Goal: Task Accomplishment & Management: Use online tool/utility

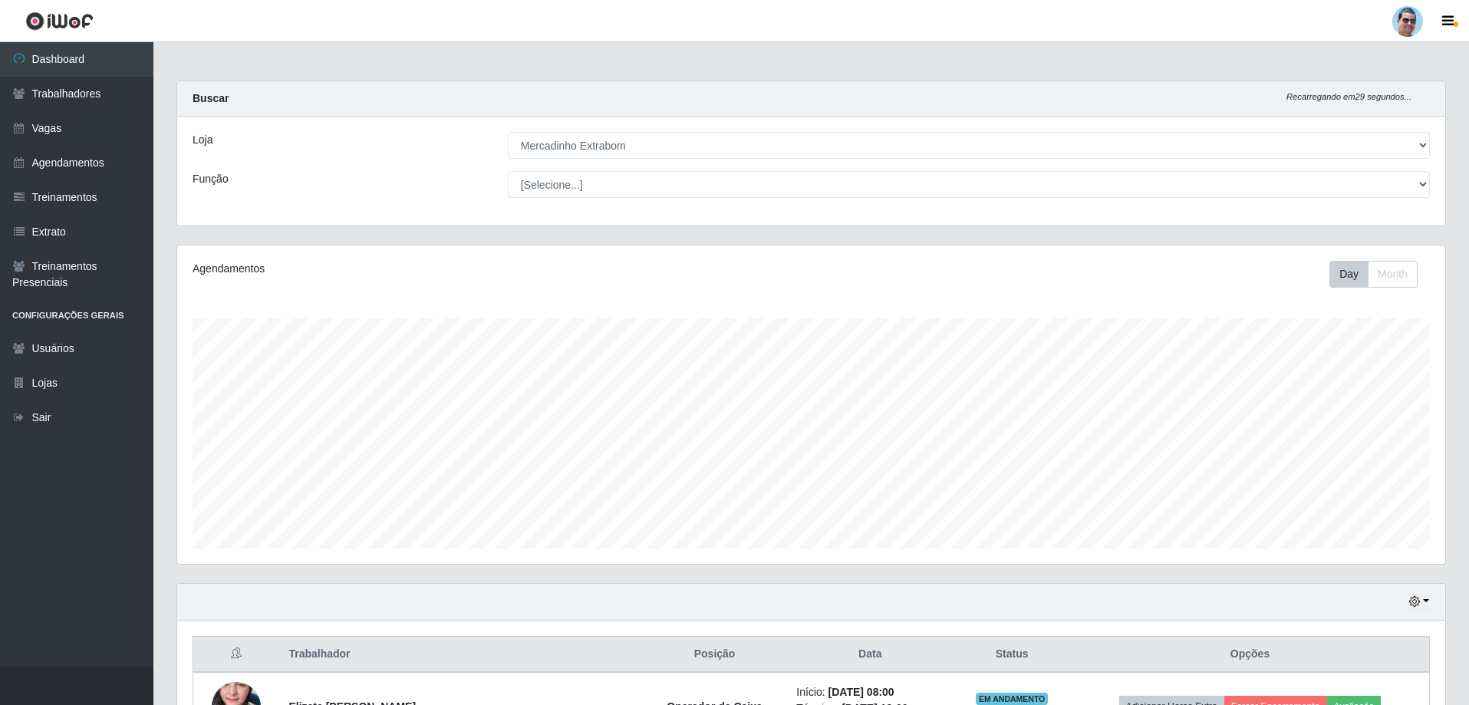
select select "175"
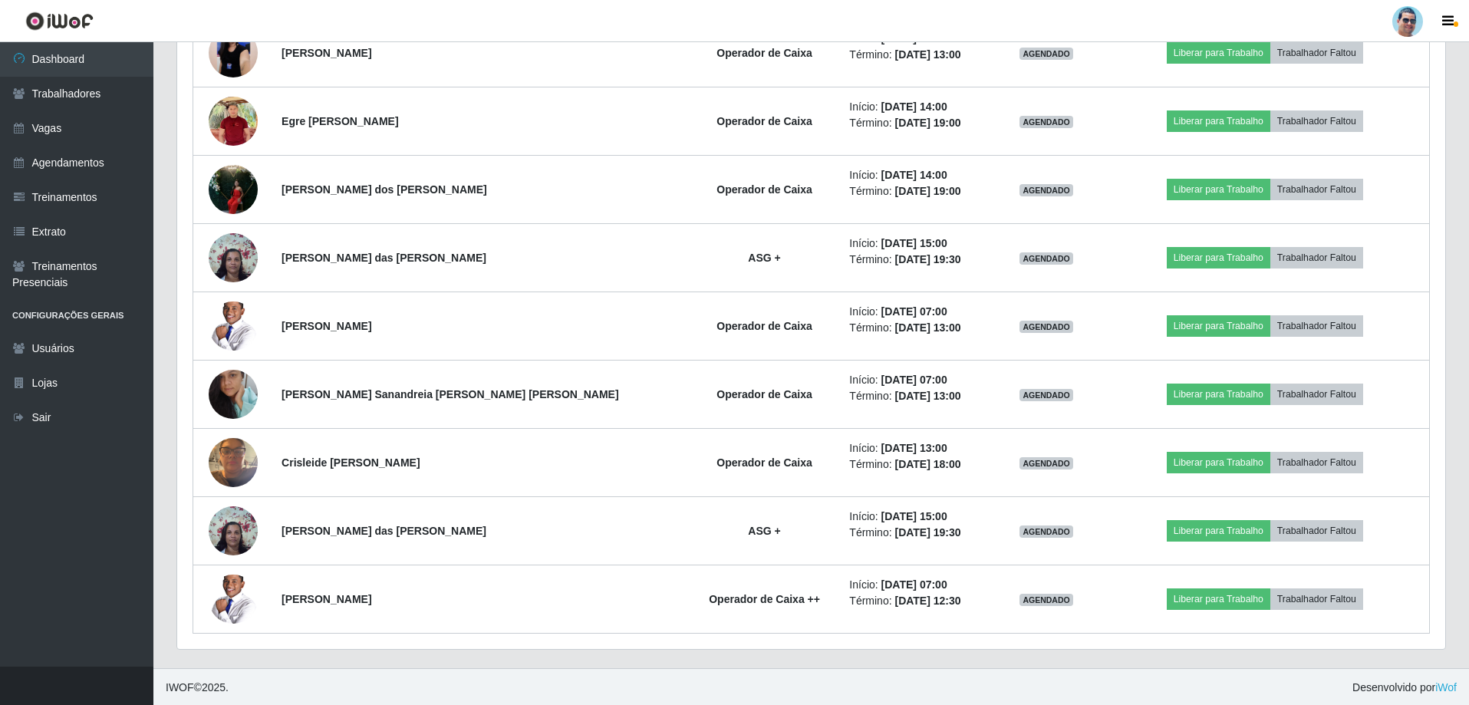
scroll to position [245, 0]
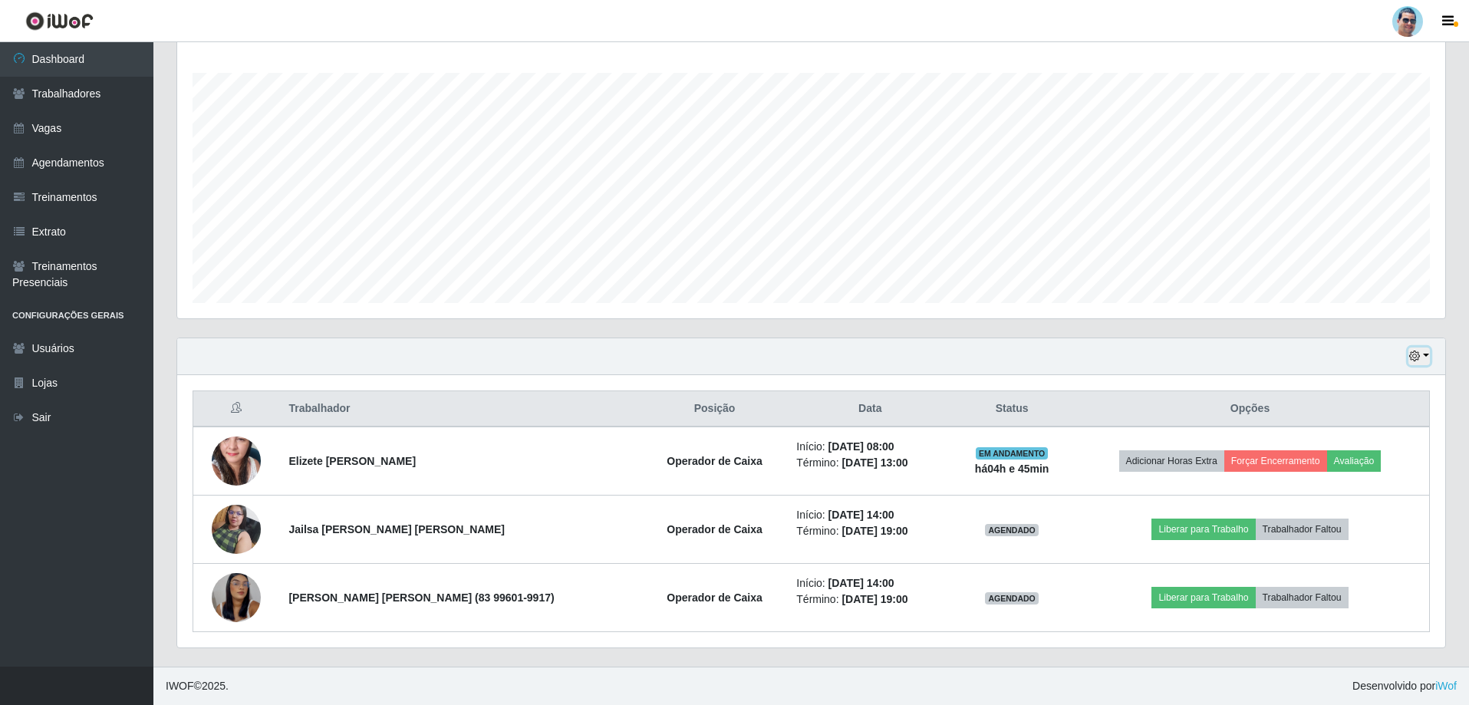
click at [1413, 353] on icon "button" at bounding box center [1414, 356] width 11 height 11
click at [1373, 433] on button "3 dias" at bounding box center [1368, 448] width 121 height 32
click at [1429, 367] on div "Hoje 1 dia 3 dias 1 Semana Não encerrados" at bounding box center [811, 356] width 1268 height 37
click at [1412, 374] on div "Hoje 1 dia 3 dias 1 Semana Não encerrados" at bounding box center [811, 356] width 1268 height 37
click at [1415, 356] on icon "button" at bounding box center [1414, 356] width 11 height 11
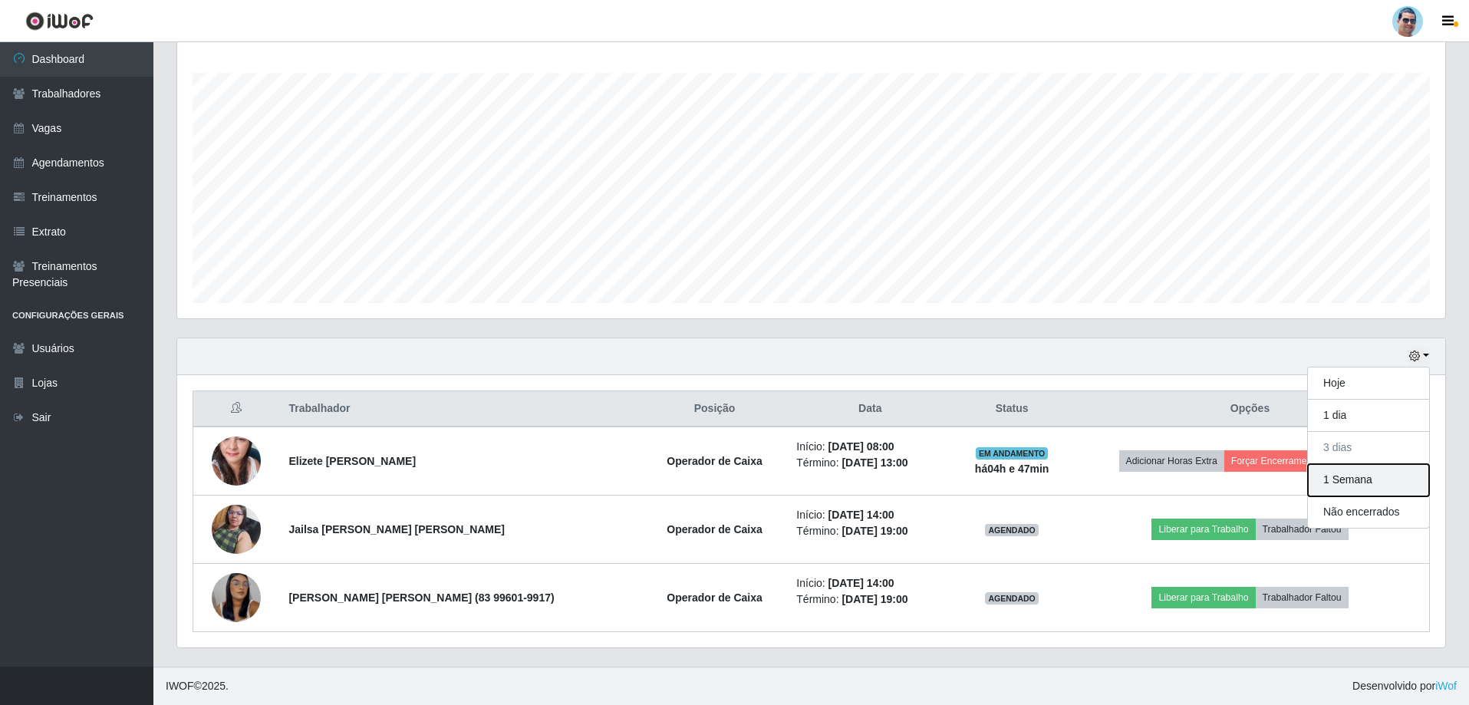
click at [1316, 470] on button "1 Semana" at bounding box center [1368, 480] width 121 height 32
click at [1423, 360] on button "button" at bounding box center [1418, 357] width 21 height 18
click at [1348, 441] on button "3 dias" at bounding box center [1368, 448] width 121 height 32
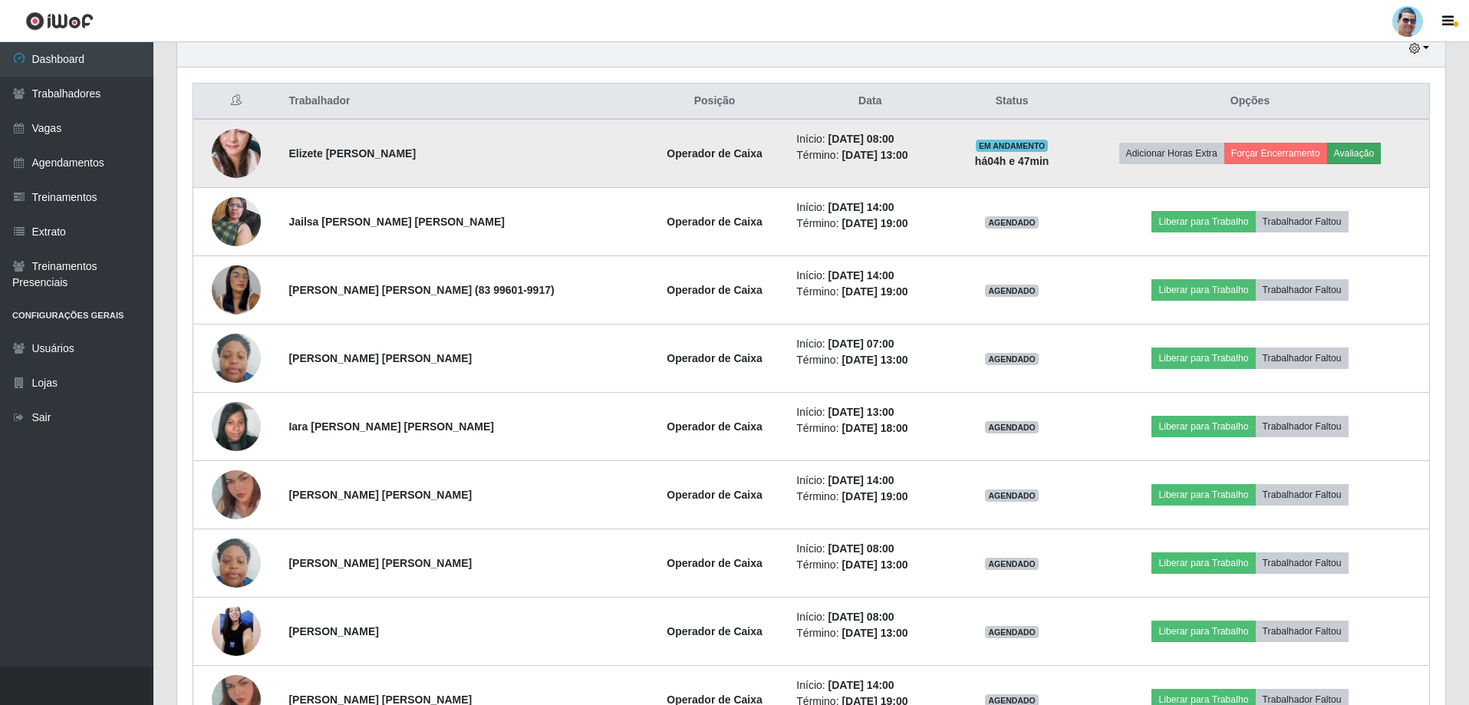
scroll to position [528, 0]
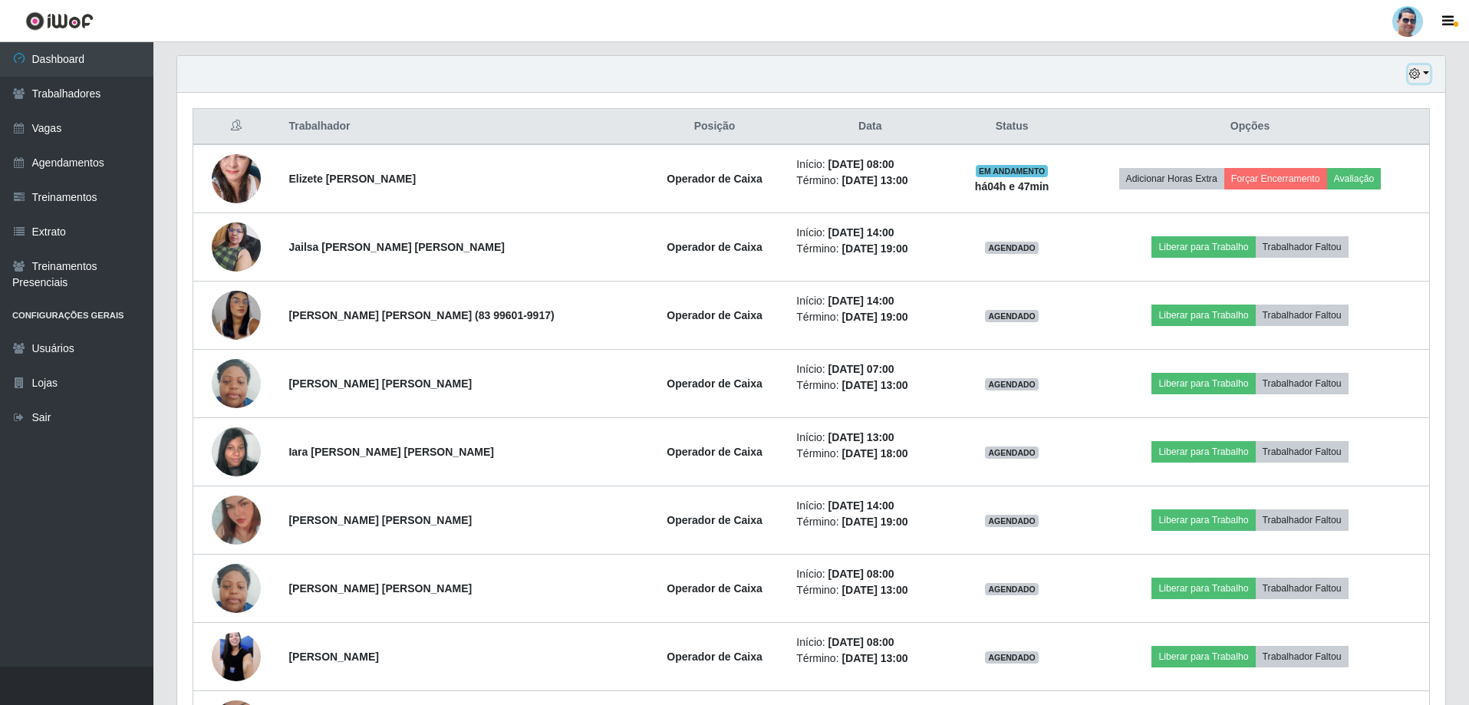
click at [1415, 77] on icon "button" at bounding box center [1414, 73] width 11 height 11
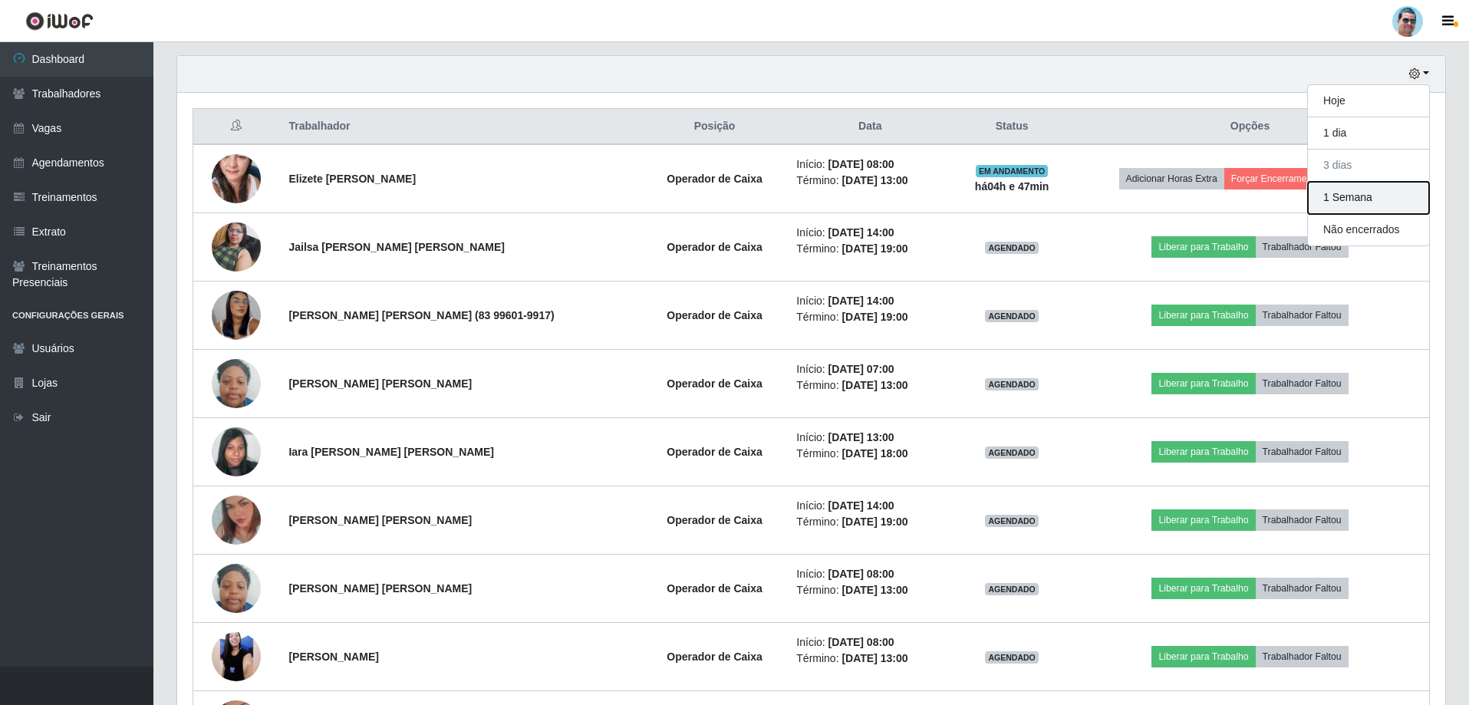
click at [1381, 186] on button "1 Semana" at bounding box center [1368, 198] width 121 height 32
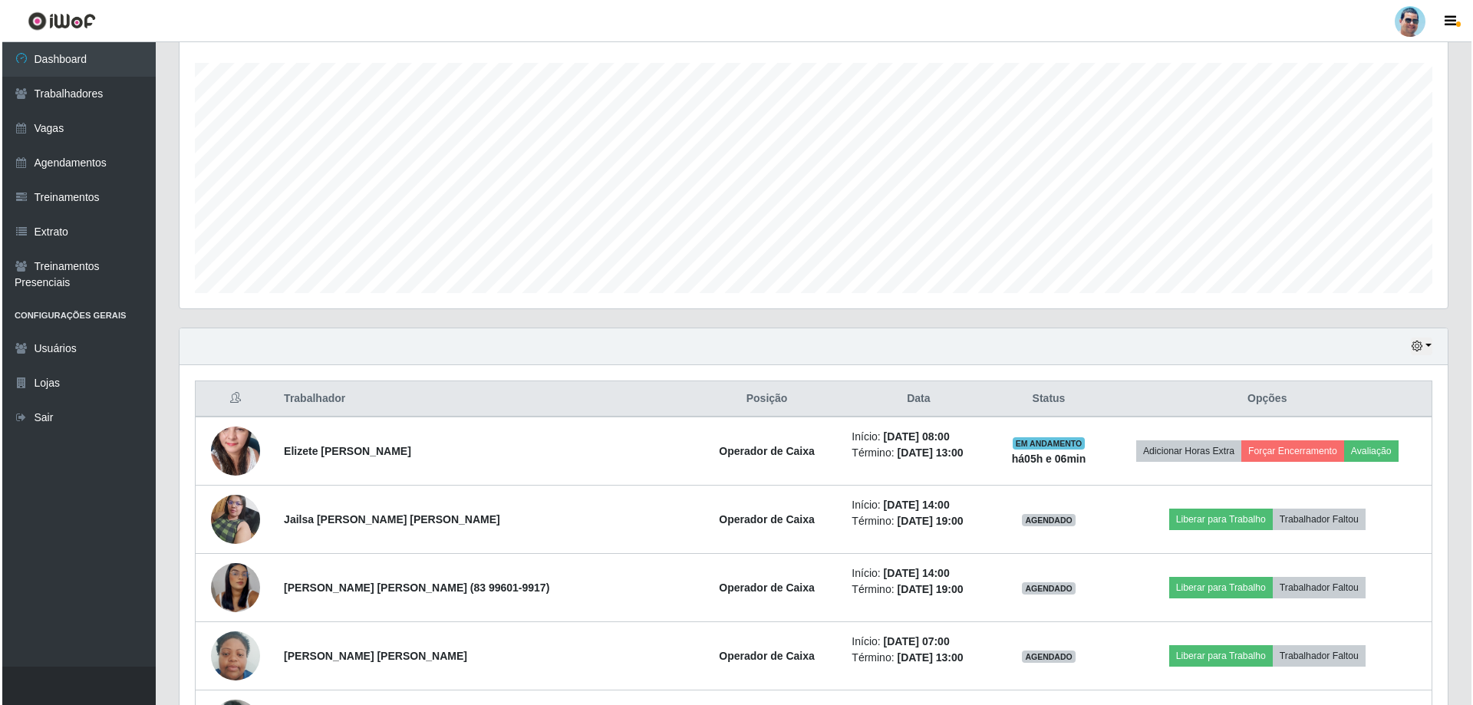
scroll to position [245, 0]
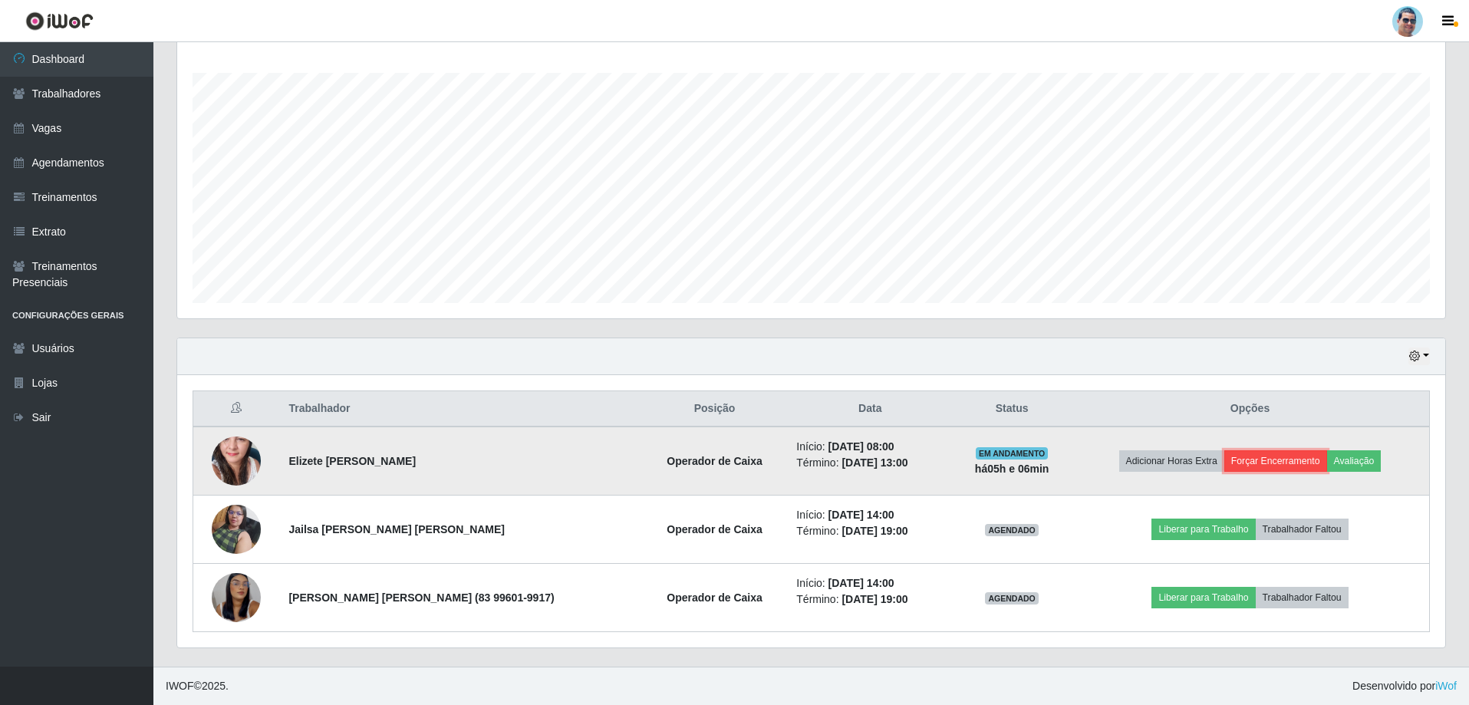
click at [1276, 464] on button "Forçar Encerramento" at bounding box center [1275, 460] width 103 height 21
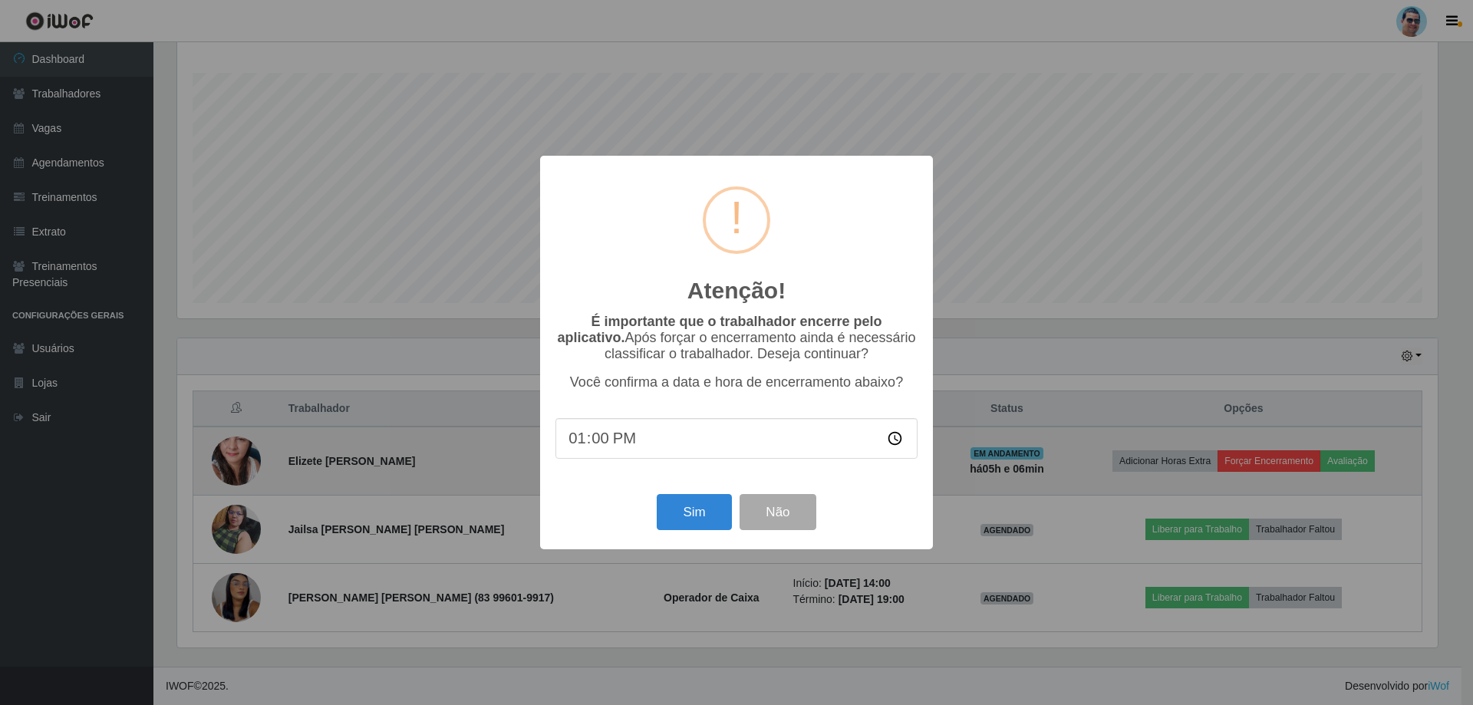
type input "13:05"
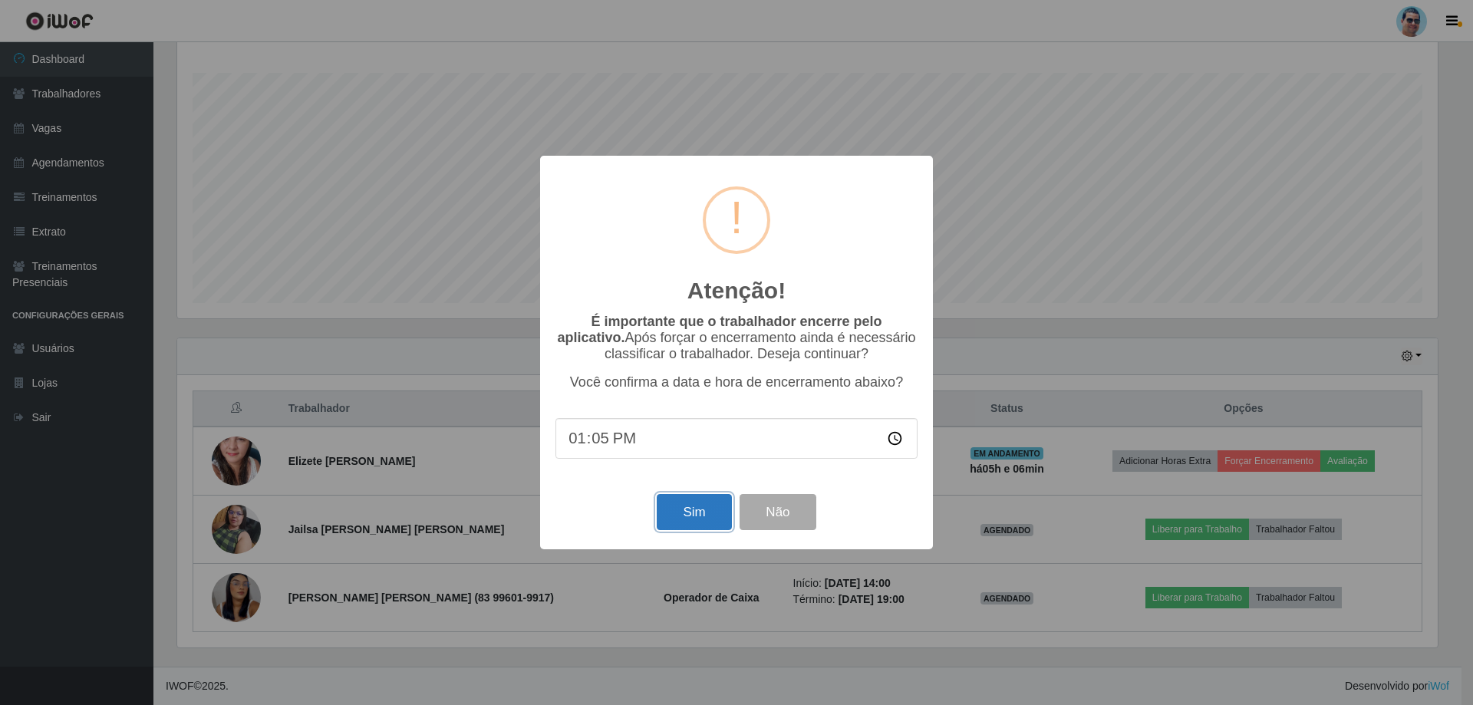
click at [677, 513] on button "Sim" at bounding box center [694, 512] width 74 height 36
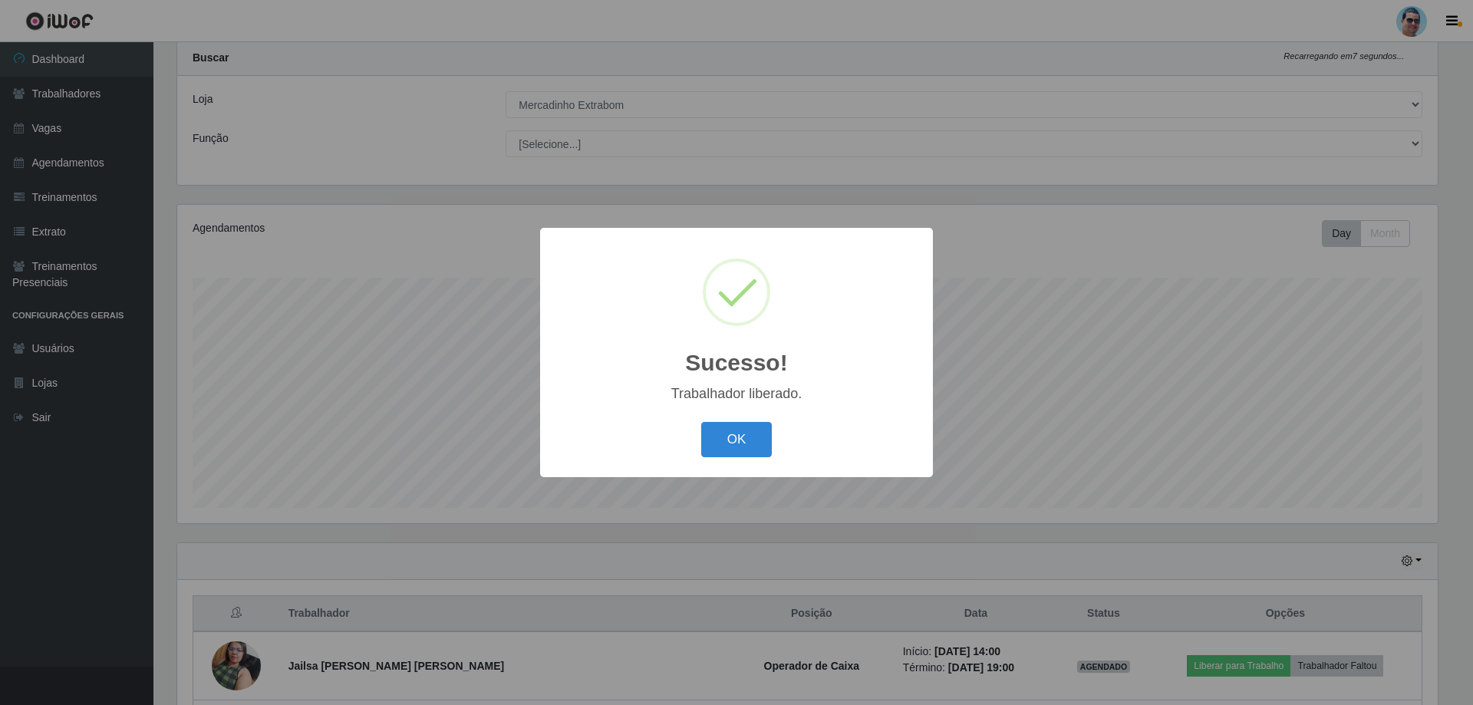
click at [701, 422] on button "OK" at bounding box center [736, 440] width 71 height 36
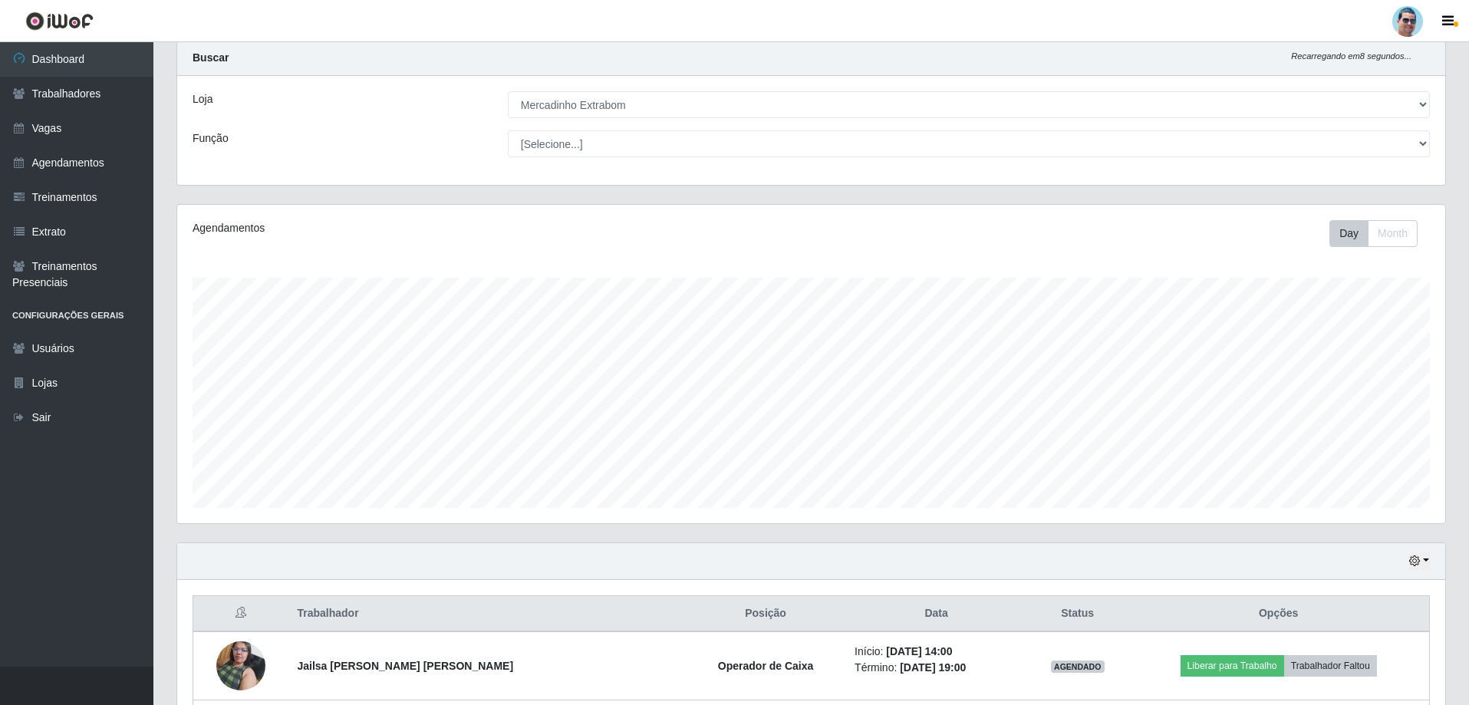
scroll to position [177, 0]
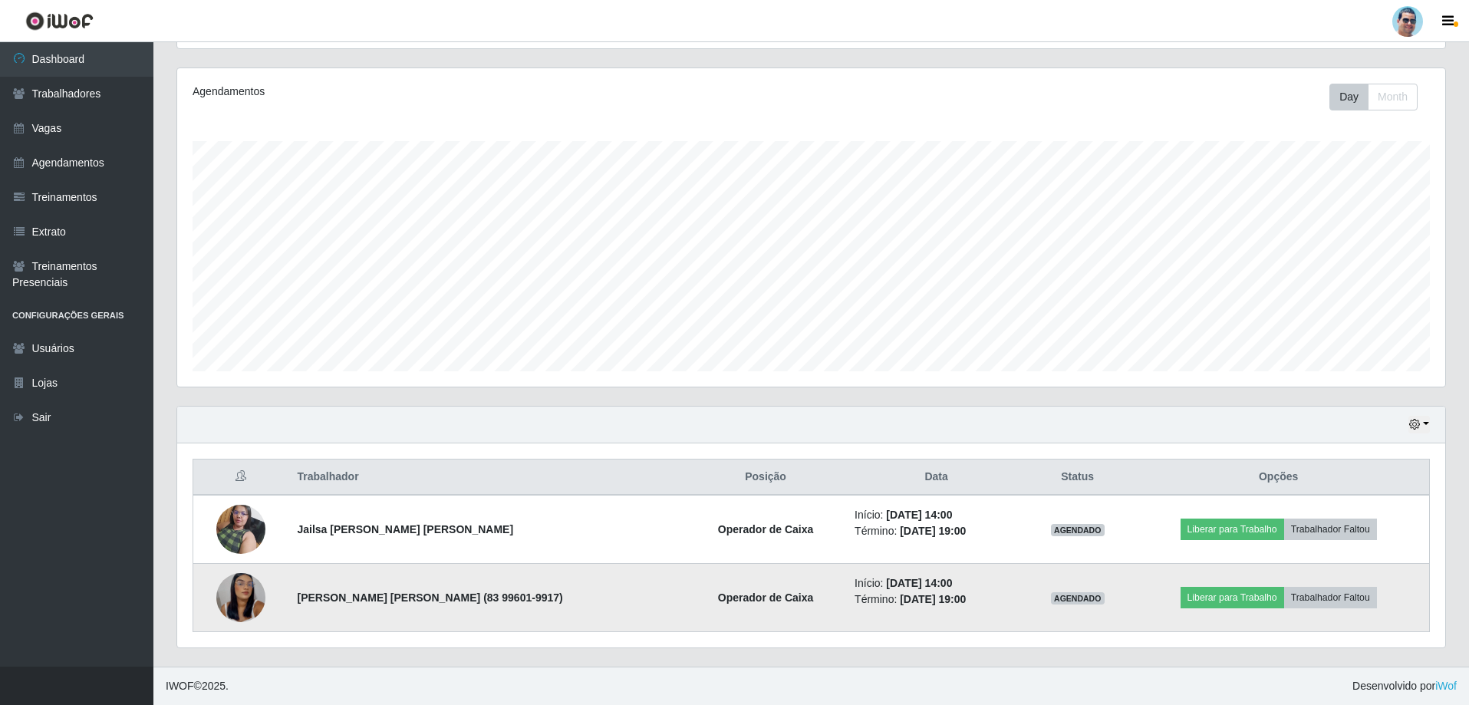
click at [241, 593] on img at bounding box center [240, 598] width 49 height 107
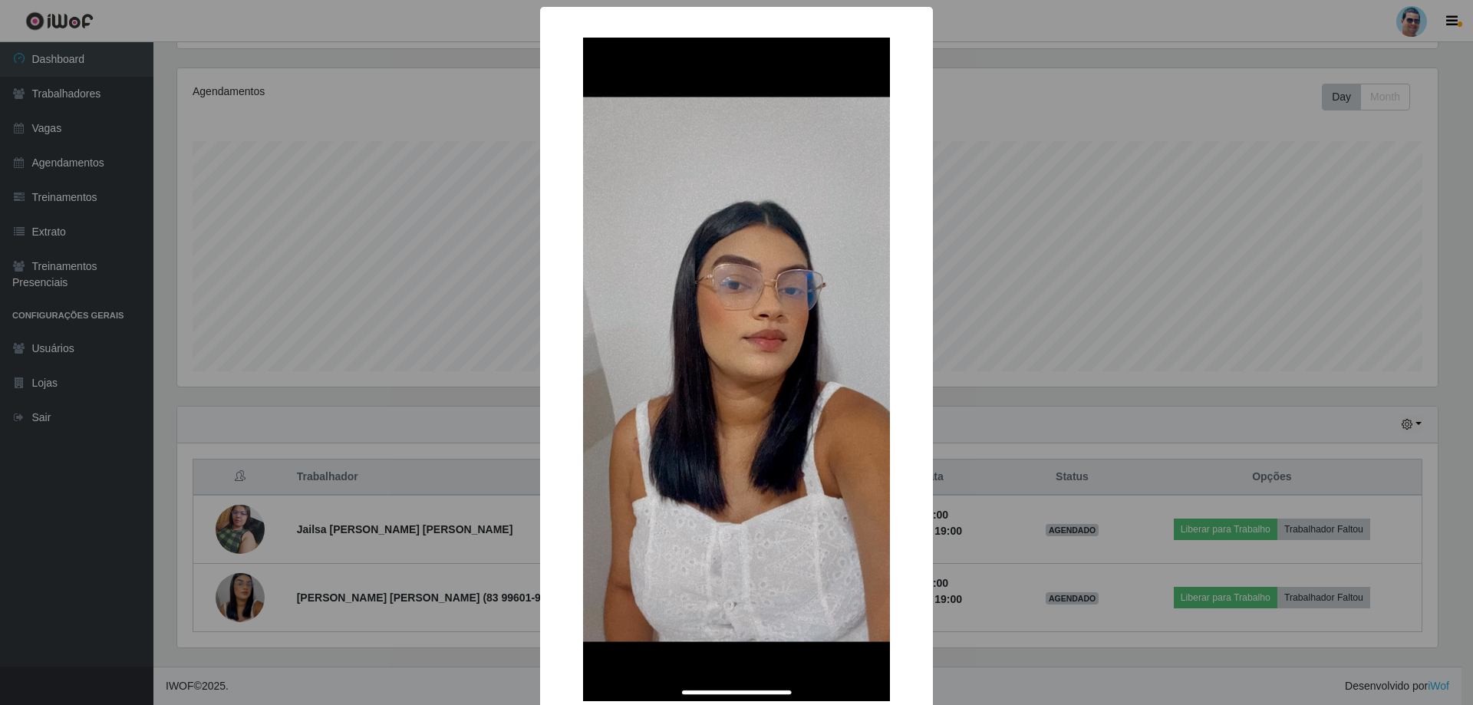
click at [1046, 404] on div "× OK Cancel" at bounding box center [736, 352] width 1473 height 705
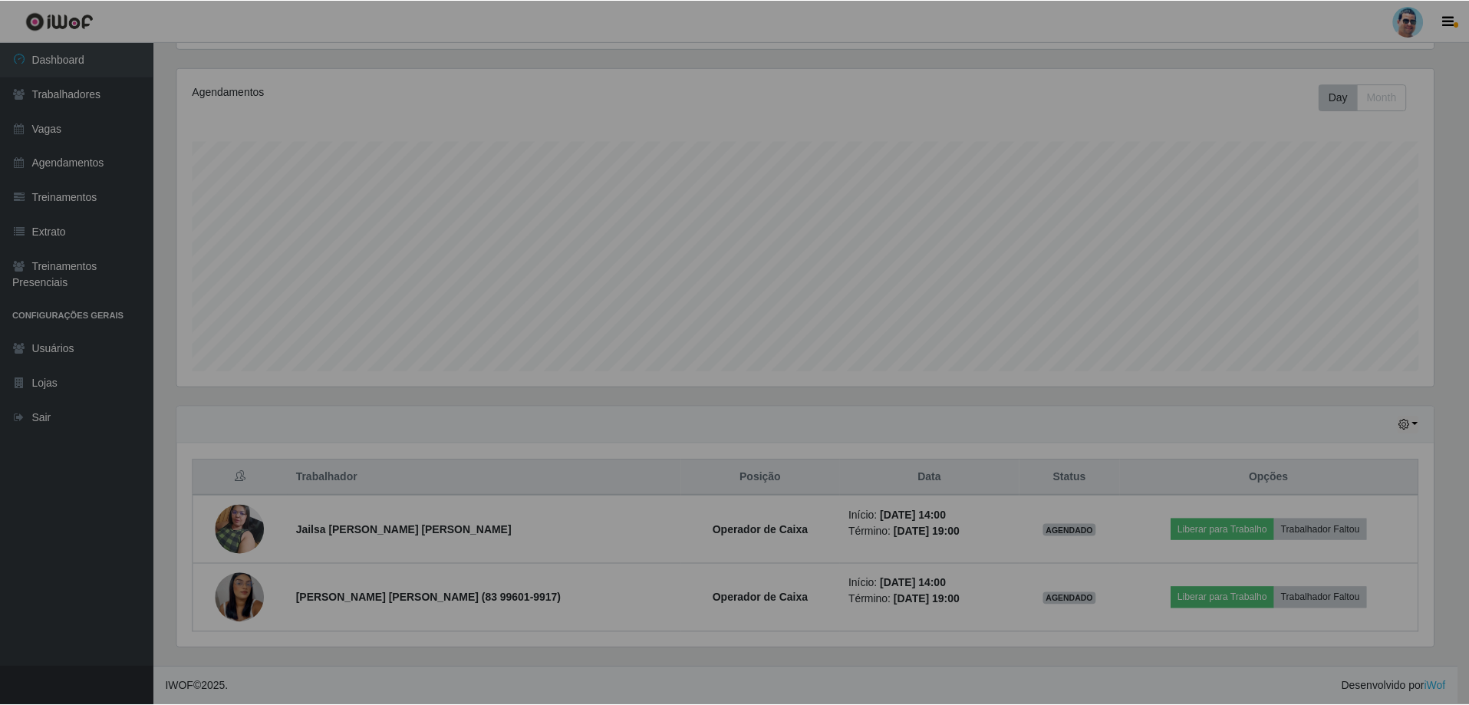
scroll to position [318, 1268]
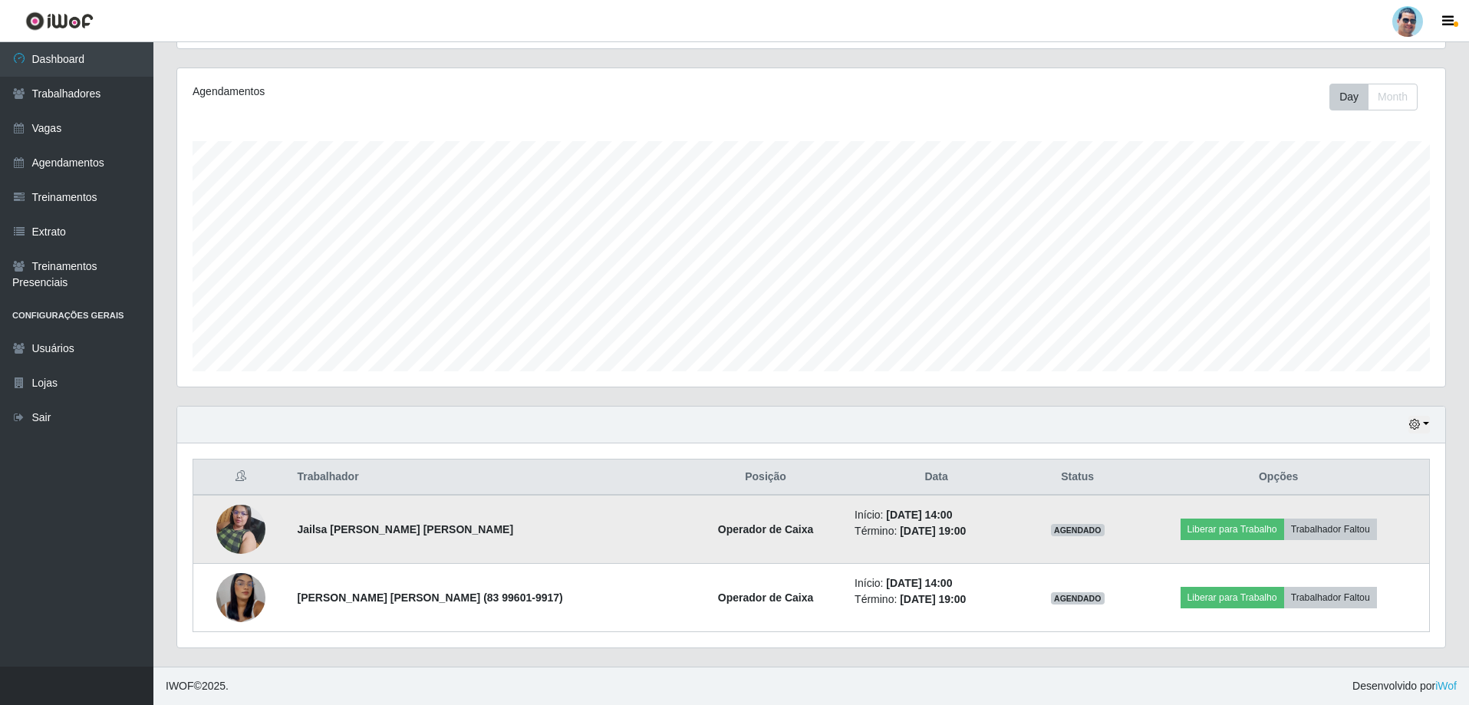
click at [242, 523] on img at bounding box center [240, 528] width 49 height 65
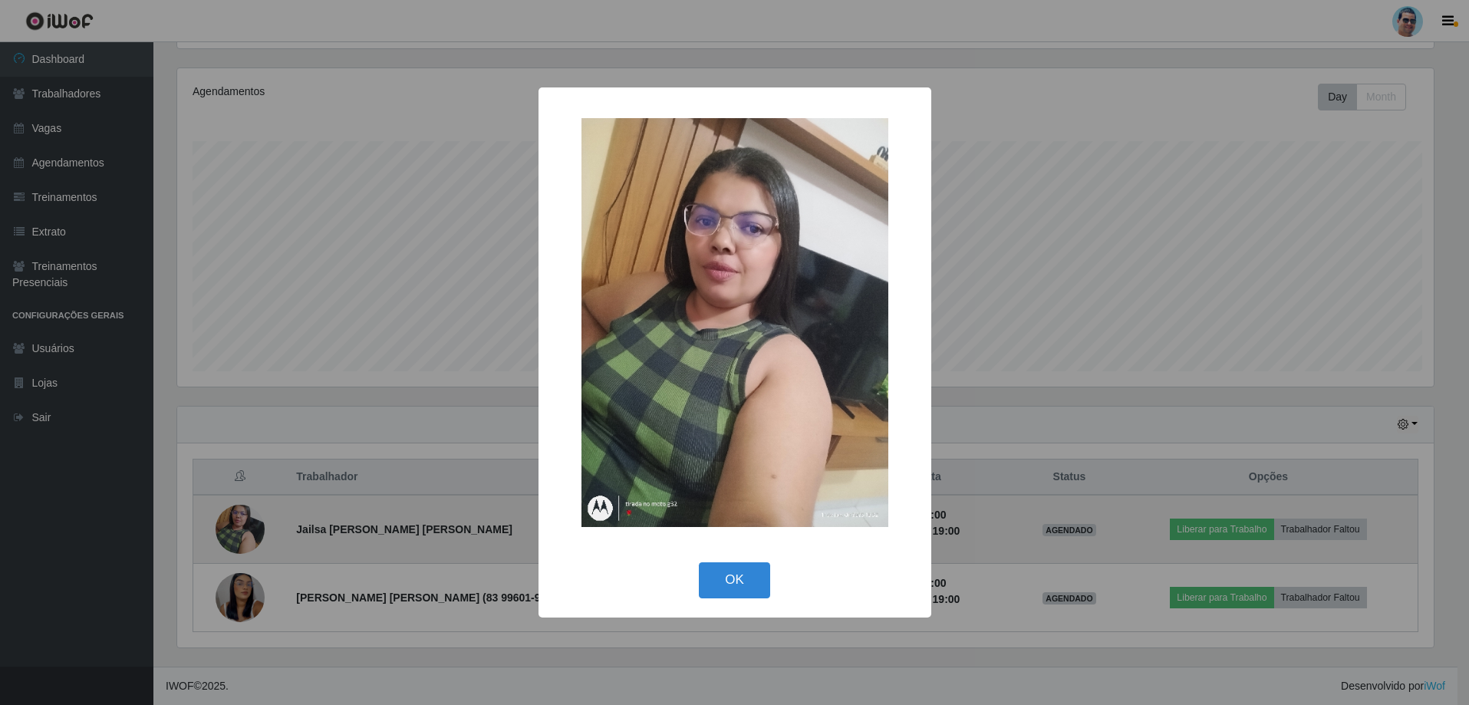
scroll to position [318, 1260]
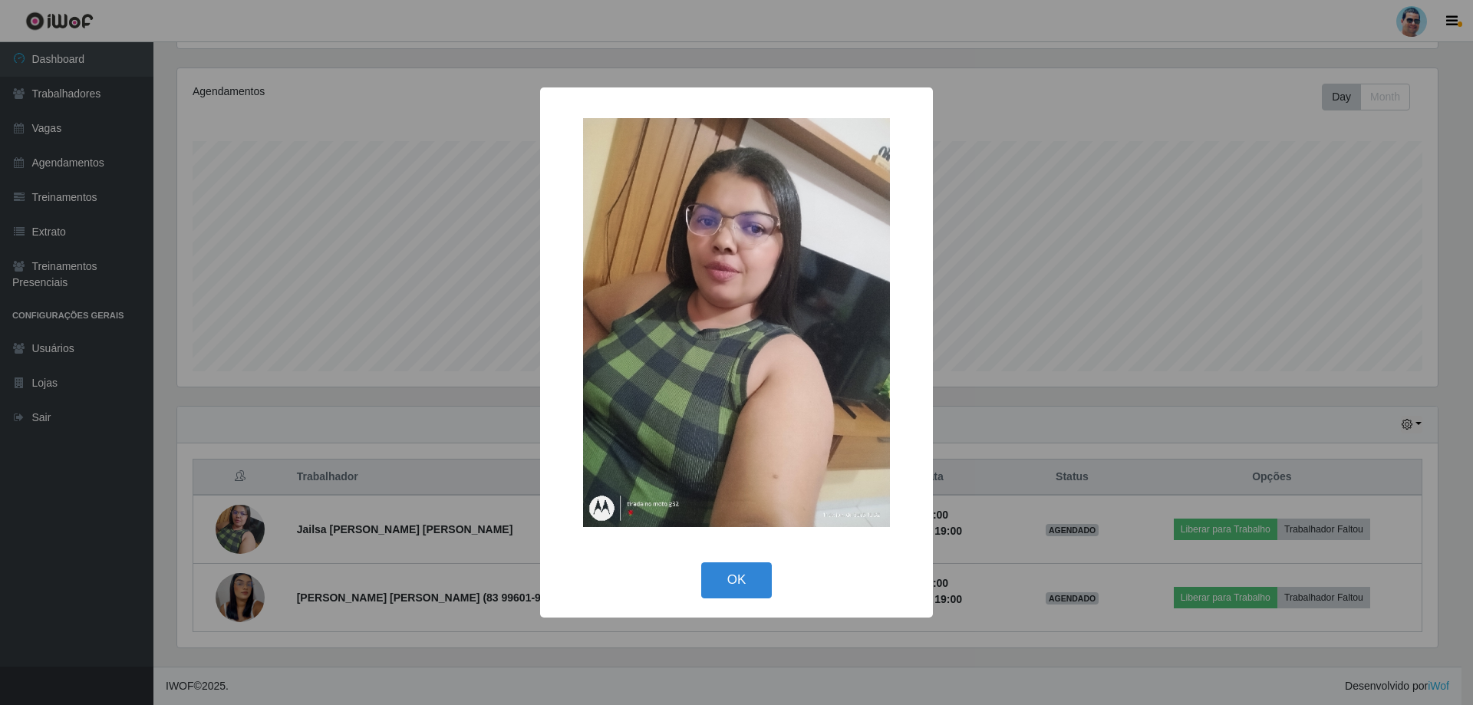
click at [1270, 318] on div "× OK Cancel" at bounding box center [736, 352] width 1473 height 705
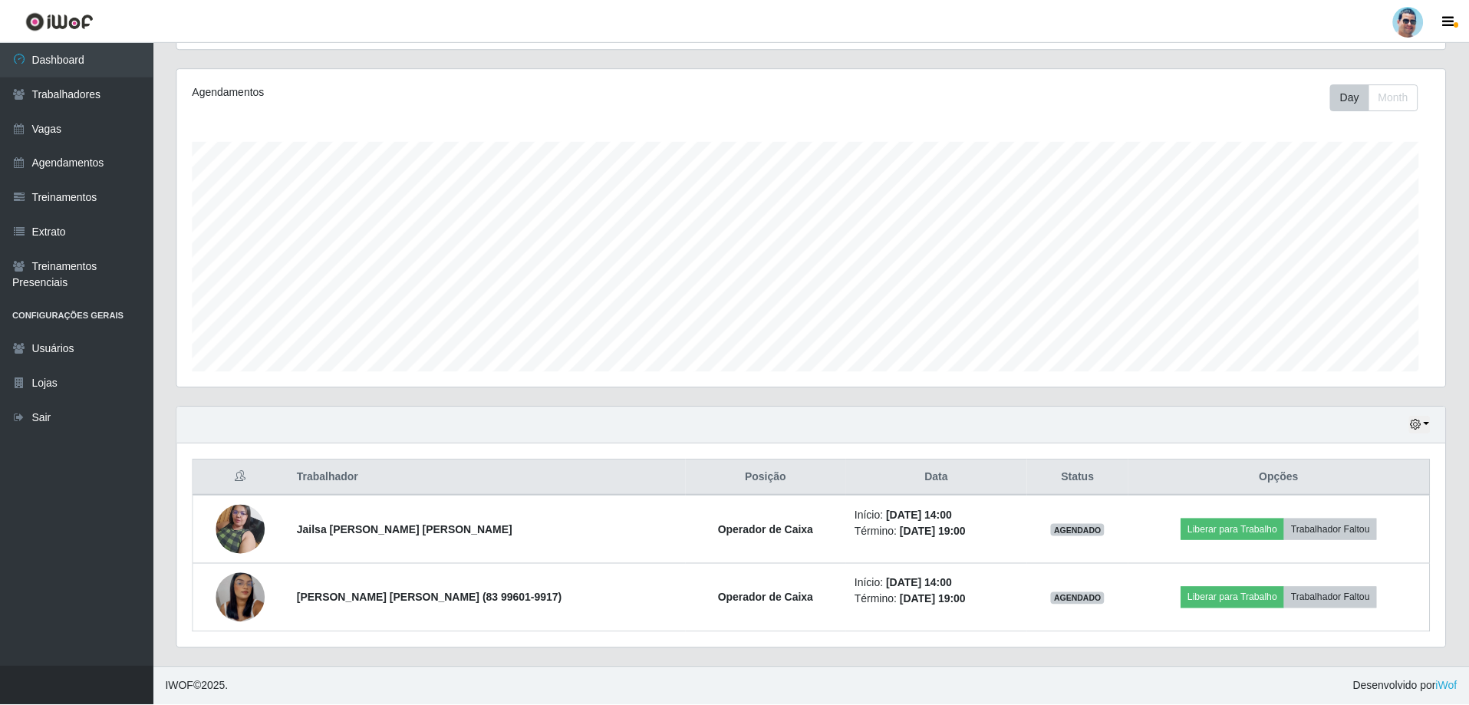
scroll to position [318, 1268]
